Goal: Task Accomplishment & Management: Complete application form

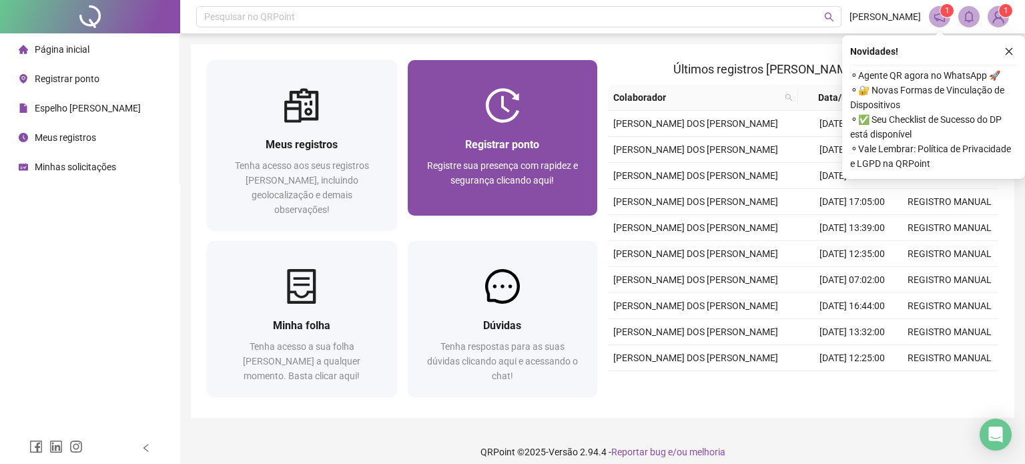
click at [483, 112] on div at bounding box center [503, 105] width 190 height 35
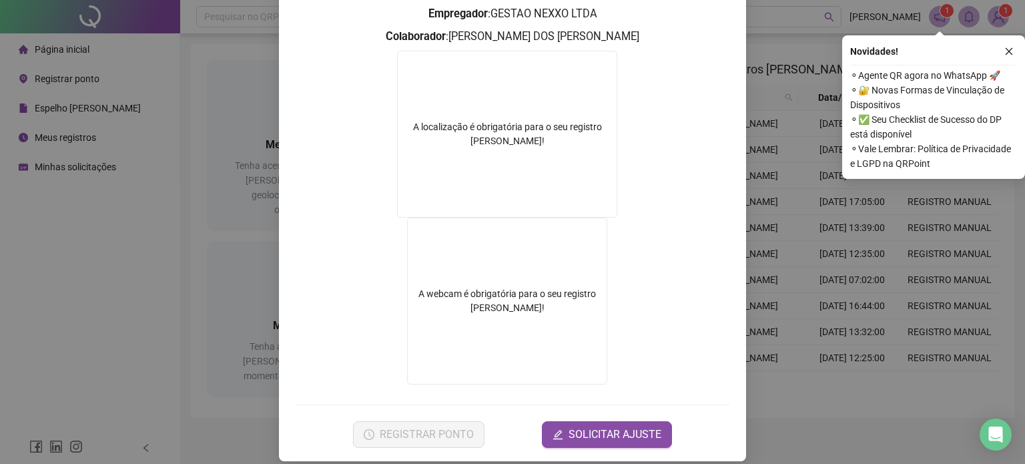
scroll to position [179, 0]
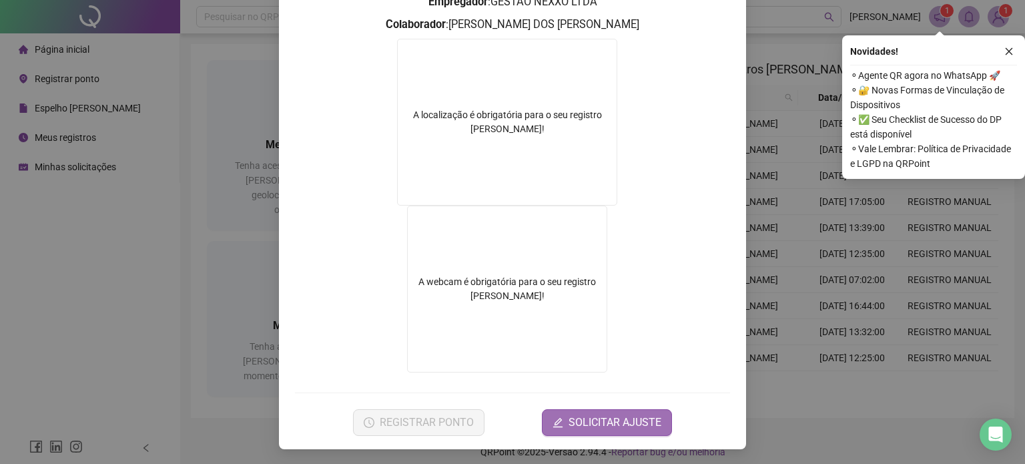
click at [561, 422] on icon "edit" at bounding box center [558, 422] width 11 height 11
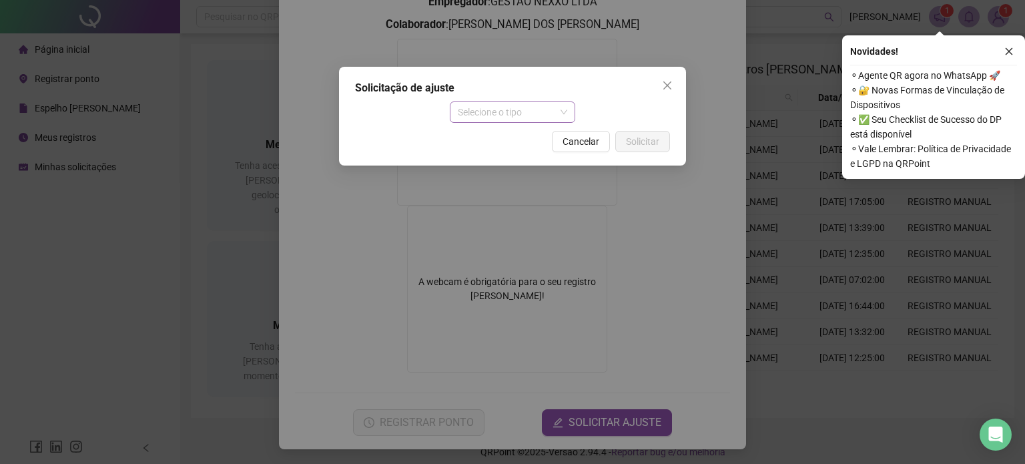
click at [539, 115] on span "Selecione o tipo" at bounding box center [513, 112] width 110 height 20
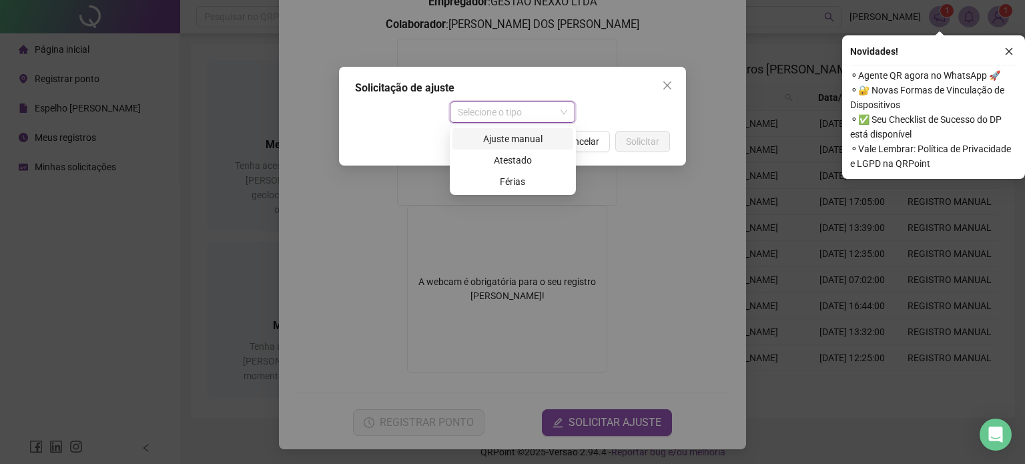
click at [499, 143] on div "Ajuste manual" at bounding box center [513, 139] width 105 height 15
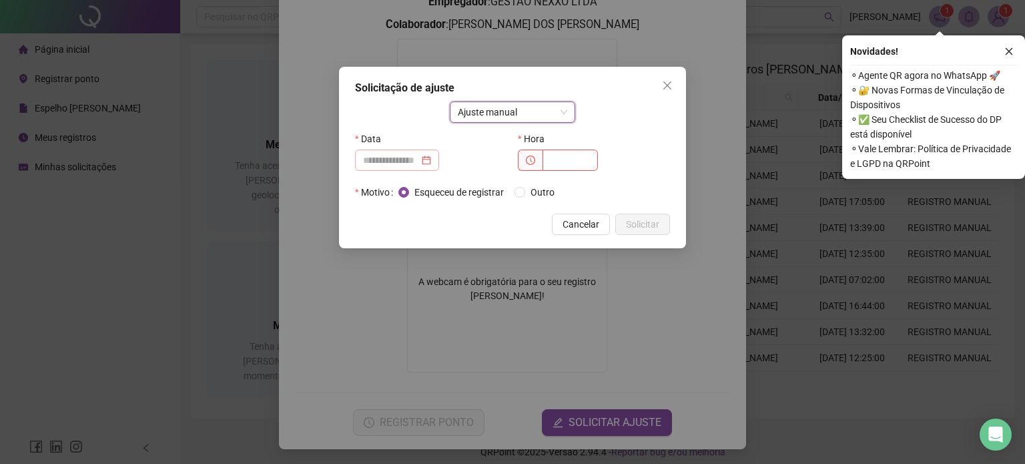
click at [391, 168] on div at bounding box center [397, 160] width 84 height 21
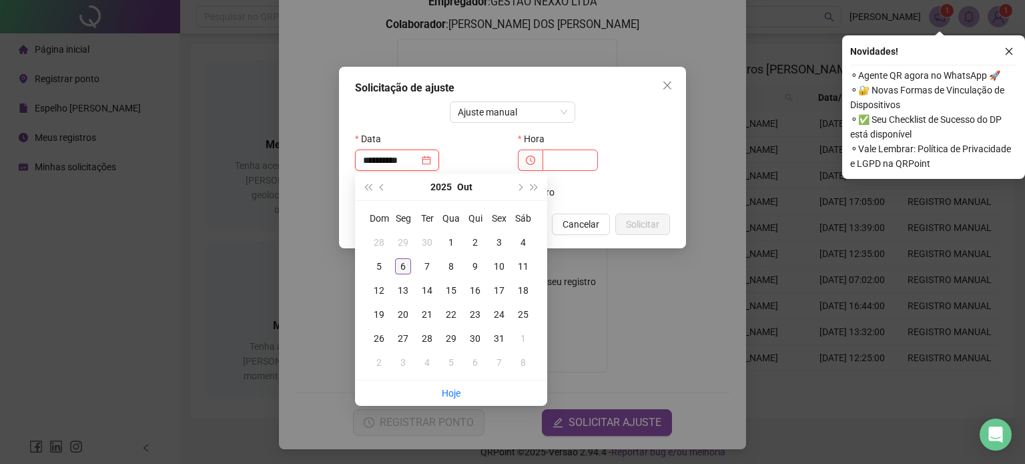
type input "**********"
click at [405, 267] on div "6" at bounding box center [403, 266] width 16 height 16
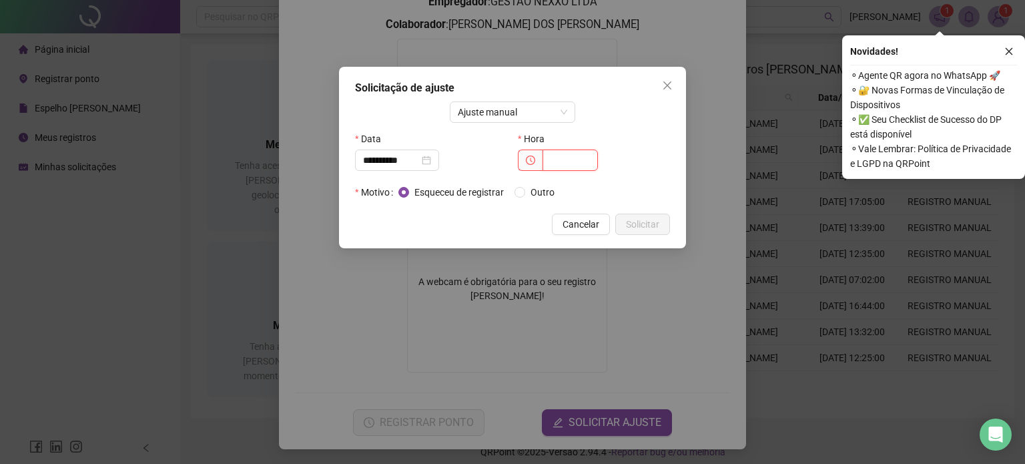
click at [571, 160] on input "text" at bounding box center [570, 160] width 55 height 21
type input "*****"
click at [537, 189] on span "Outro" at bounding box center [542, 192] width 35 height 15
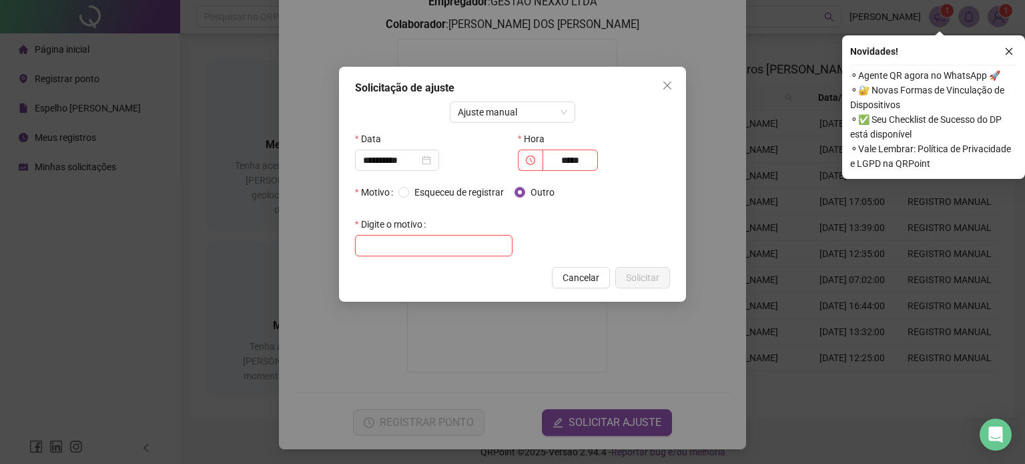
click at [460, 242] on input "text" at bounding box center [434, 245] width 158 height 21
type input "**********"
click at [644, 284] on span "Solicitar" at bounding box center [642, 277] width 33 height 15
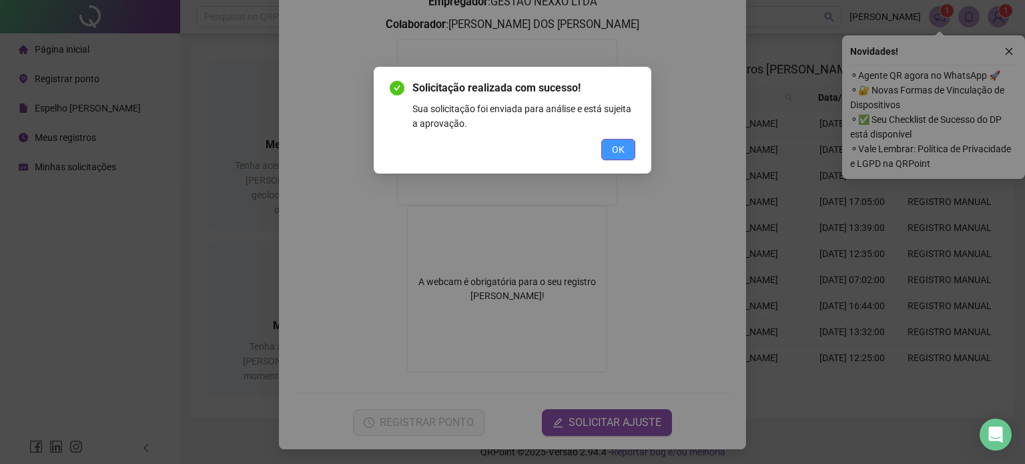
click at [622, 149] on span "OK" at bounding box center [618, 149] width 13 height 15
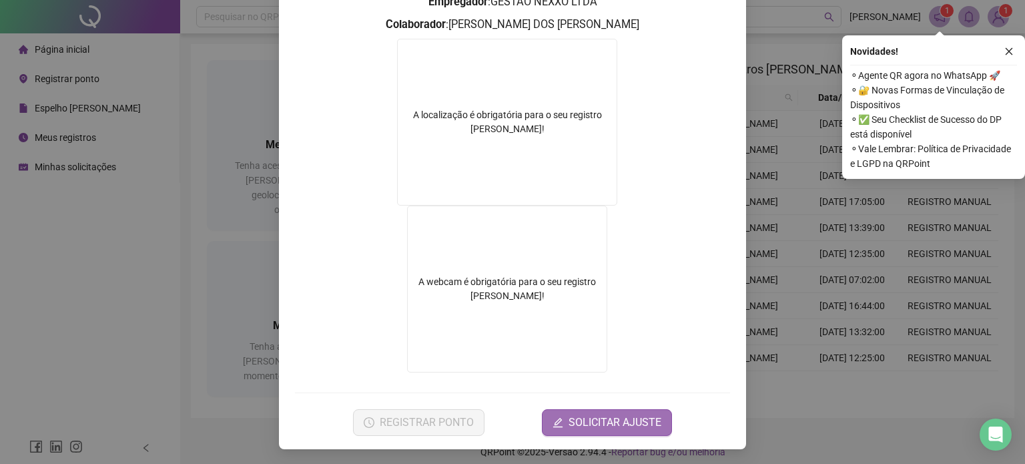
click at [592, 417] on span "SOLICITAR AJUSTE" at bounding box center [615, 423] width 93 height 16
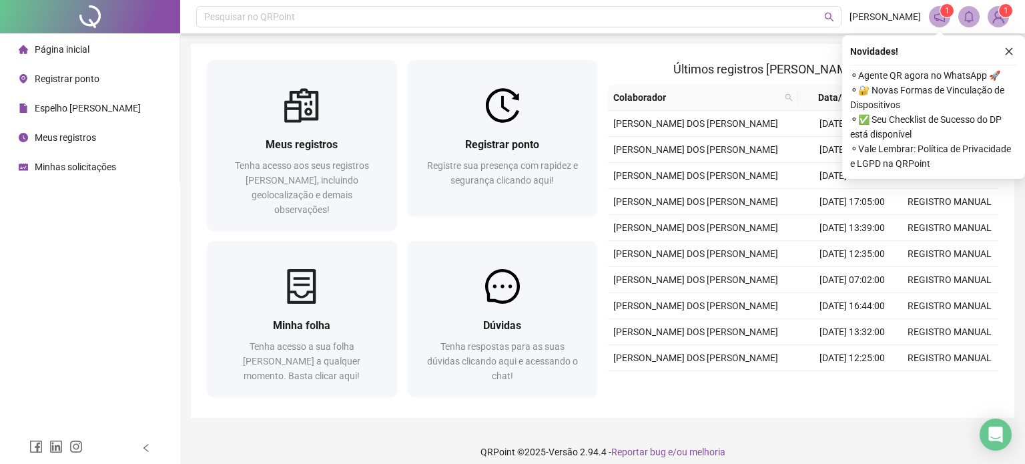
click at [107, 170] on span "Minhas solicitações" at bounding box center [75, 167] width 81 height 11
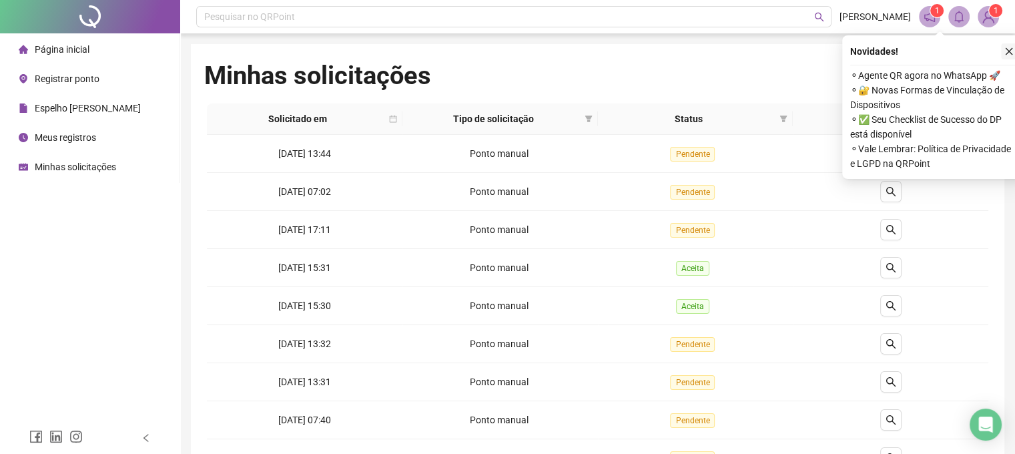
click at [1006, 50] on icon "close" at bounding box center [1009, 51] width 9 height 9
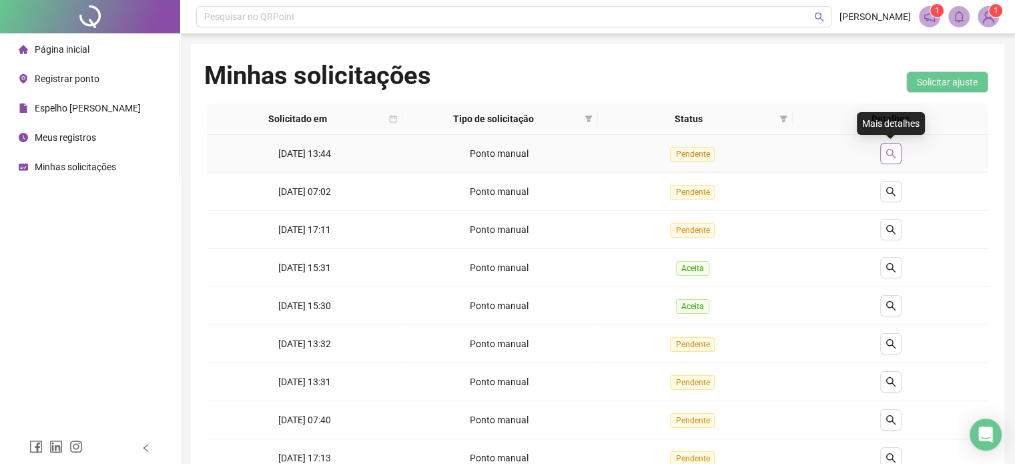
click at [889, 149] on icon "search" at bounding box center [890, 153] width 9 height 9
click at [37, 51] on span "Página inicial" at bounding box center [62, 49] width 55 height 11
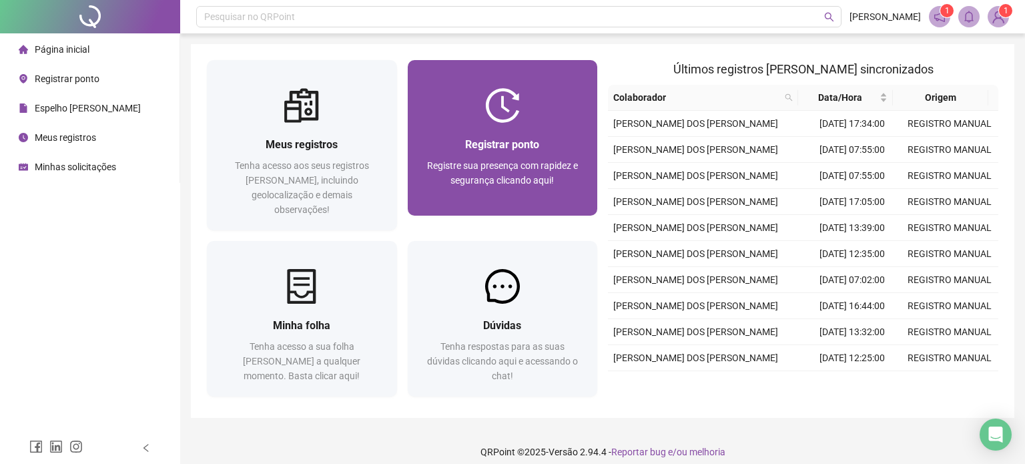
click at [524, 93] on div at bounding box center [503, 105] width 190 height 35
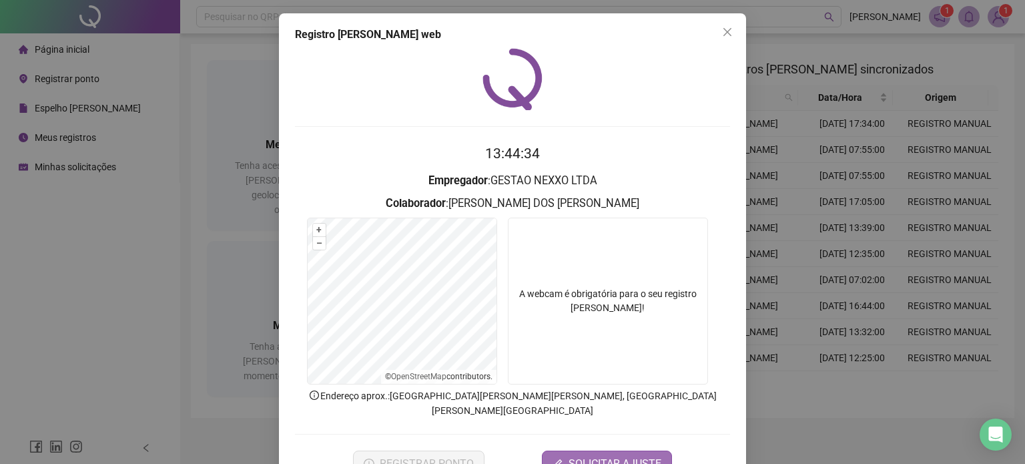
click at [584, 456] on span "SOLICITAR AJUSTE" at bounding box center [615, 464] width 93 height 16
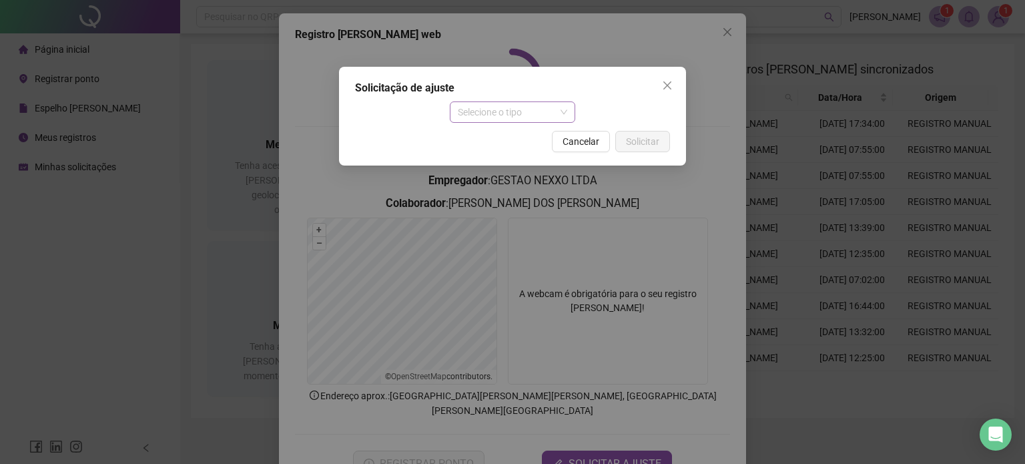
click at [563, 114] on span "Selecione o tipo" at bounding box center [513, 112] width 110 height 20
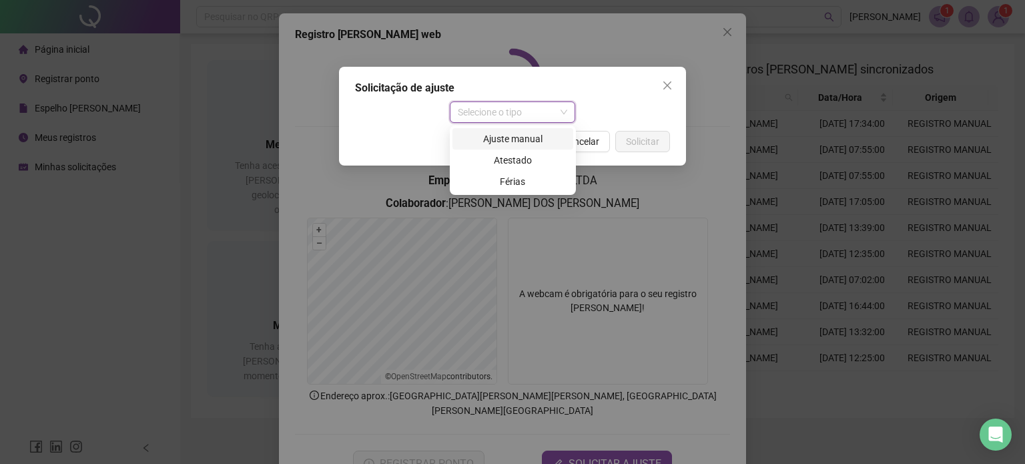
click at [519, 148] on div "Ajuste manual" at bounding box center [513, 138] width 121 height 21
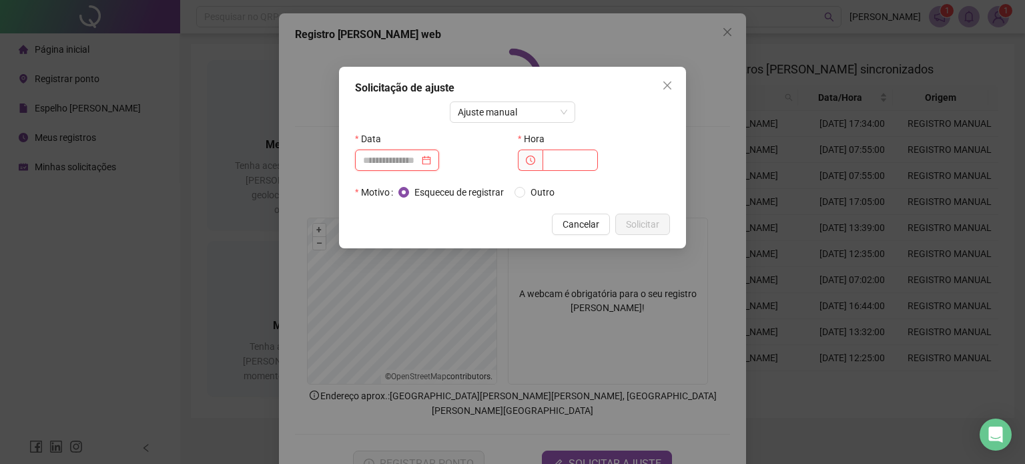
click at [395, 167] on input at bounding box center [391, 160] width 56 height 15
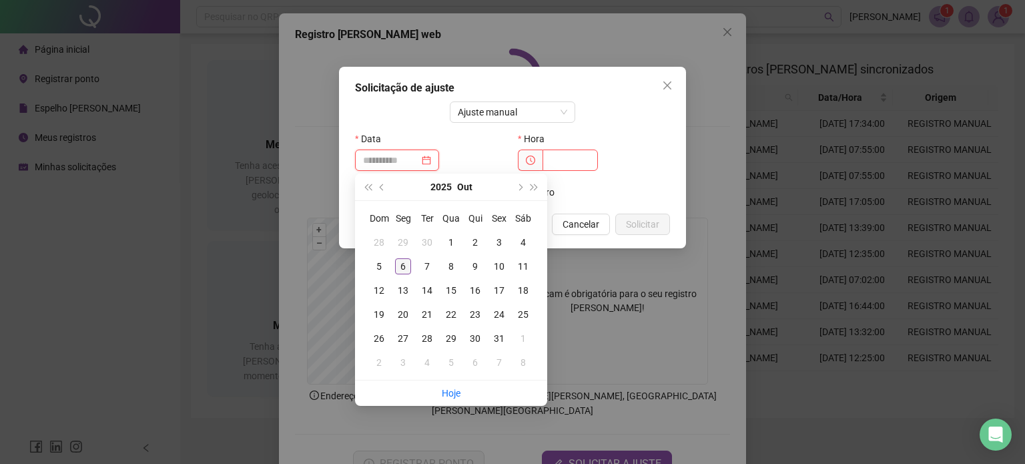
type input "**********"
click at [397, 264] on div "6" at bounding box center [403, 266] width 16 height 16
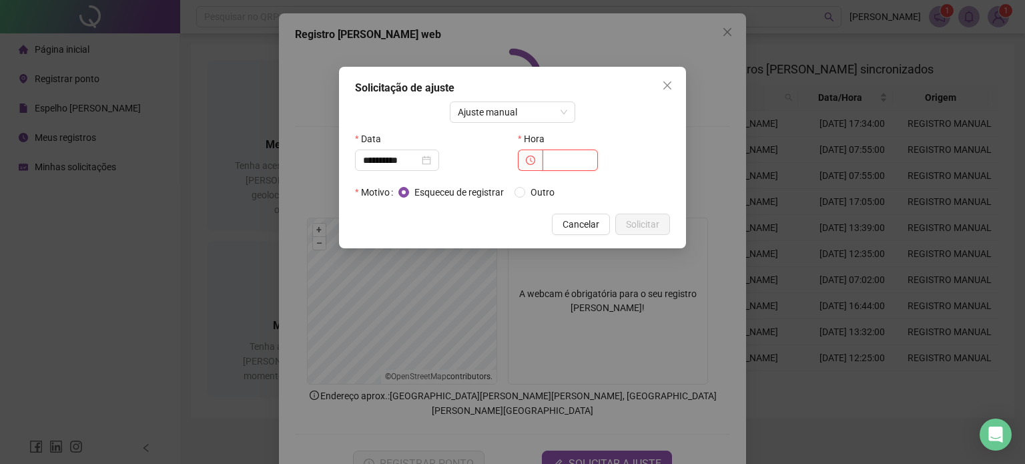
click at [574, 165] on input "text" at bounding box center [570, 160] width 55 height 21
type input "*****"
click at [546, 193] on span "Outro" at bounding box center [542, 192] width 35 height 15
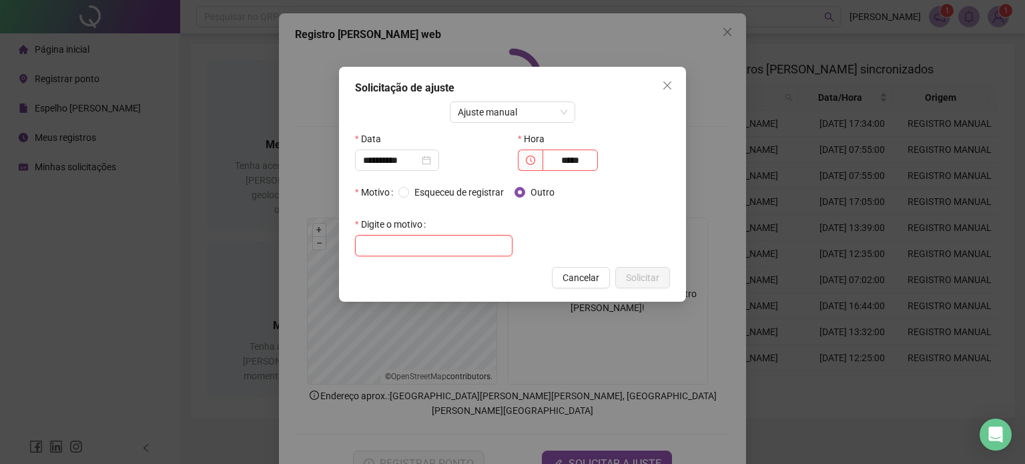
click at [454, 235] on input "text" at bounding box center [434, 245] width 158 height 21
type input "**********"
click at [630, 279] on span "Solicitar" at bounding box center [642, 277] width 33 height 15
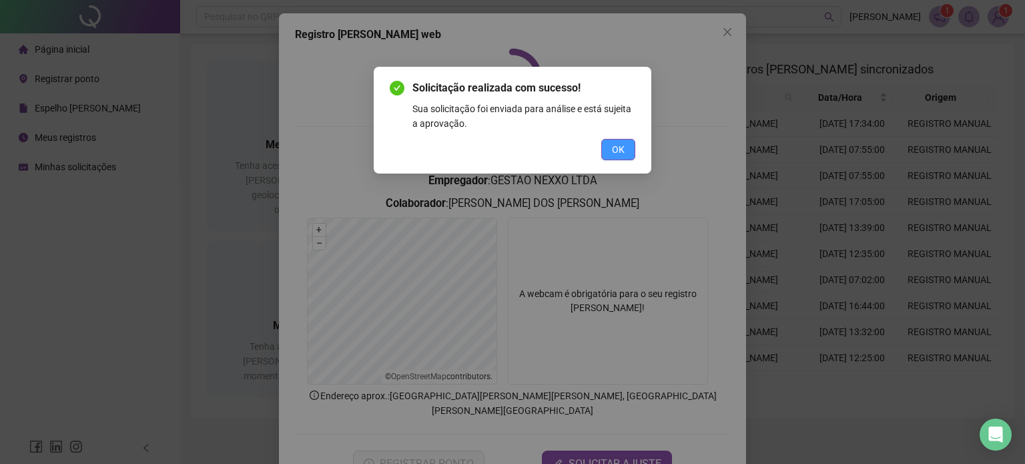
click at [614, 143] on span "OK" at bounding box center [618, 149] width 13 height 15
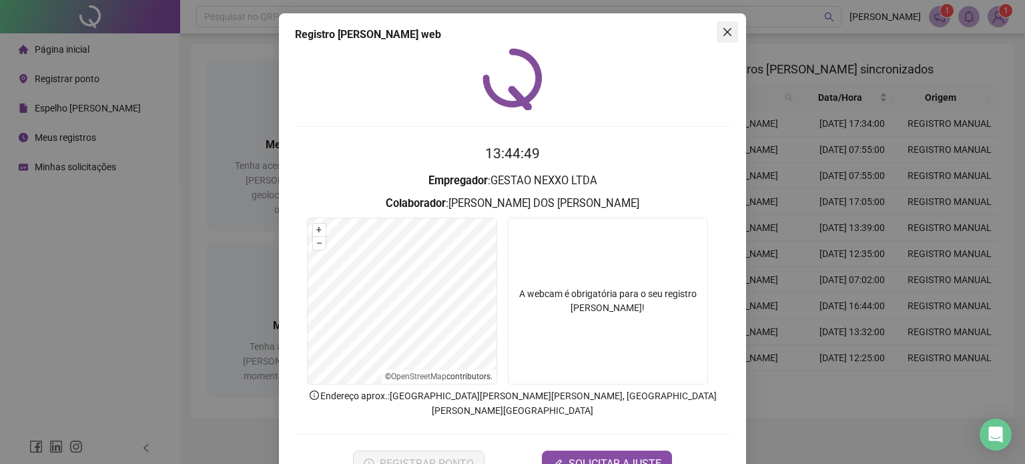
click at [722, 32] on icon "close" at bounding box center [727, 32] width 11 height 11
